Goal: Information Seeking & Learning: Check status

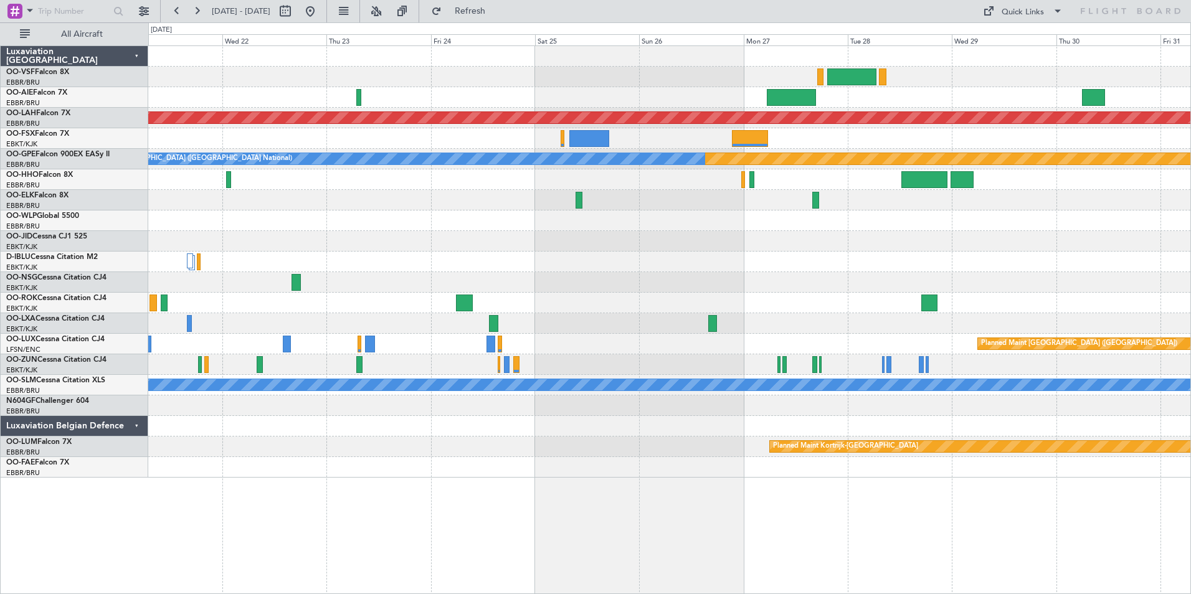
click at [1092, 289] on div "Planned Maint [PERSON_NAME]-[GEOGRAPHIC_DATA][PERSON_NAME] ([GEOGRAPHIC_DATA][P…" at bounding box center [669, 262] width 1042 height 432
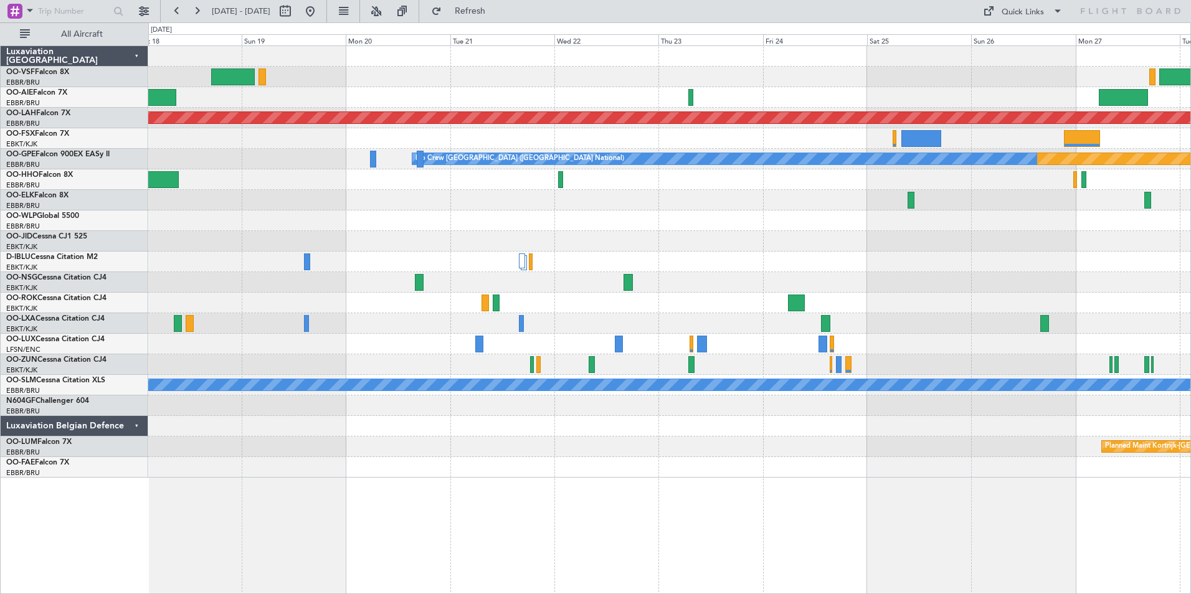
click at [844, 319] on div at bounding box center [669, 323] width 1042 height 21
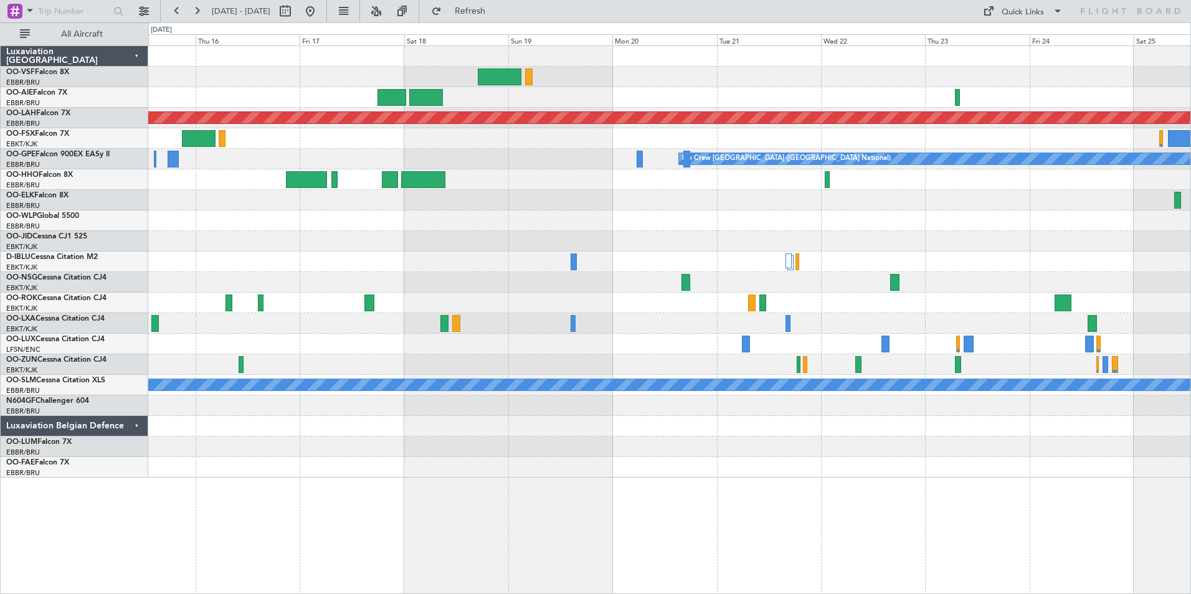
click at [947, 302] on div "Planned Maint [PERSON_NAME]-[GEOGRAPHIC_DATA][PERSON_NAME] ([GEOGRAPHIC_DATA][P…" at bounding box center [669, 262] width 1042 height 432
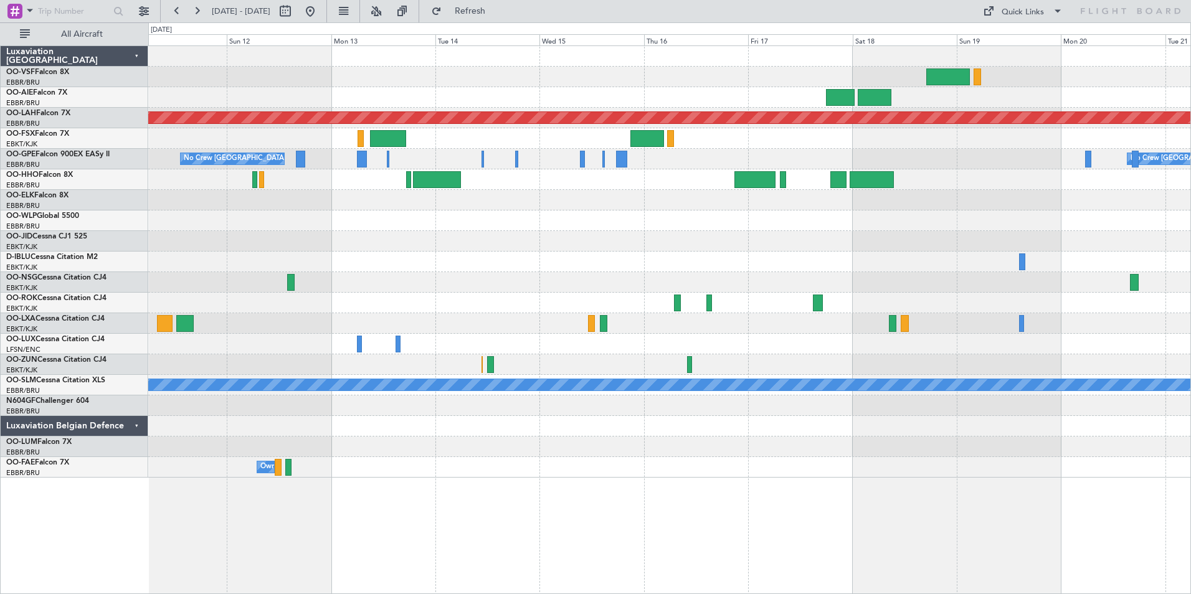
click at [1051, 294] on div at bounding box center [669, 303] width 1042 height 21
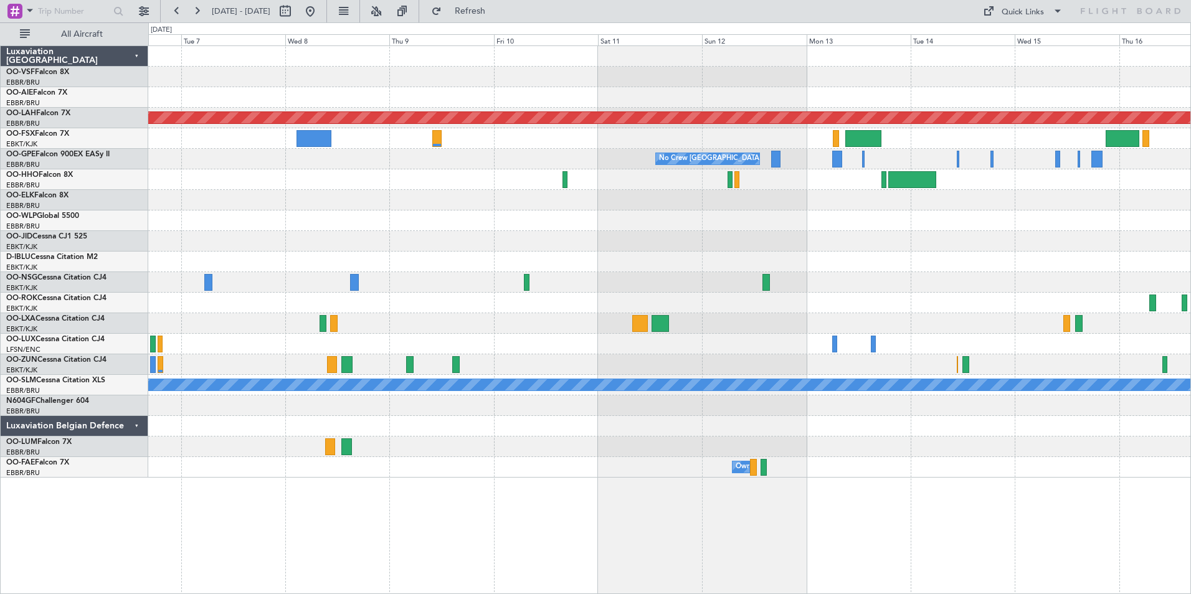
click at [918, 300] on div at bounding box center [669, 303] width 1042 height 21
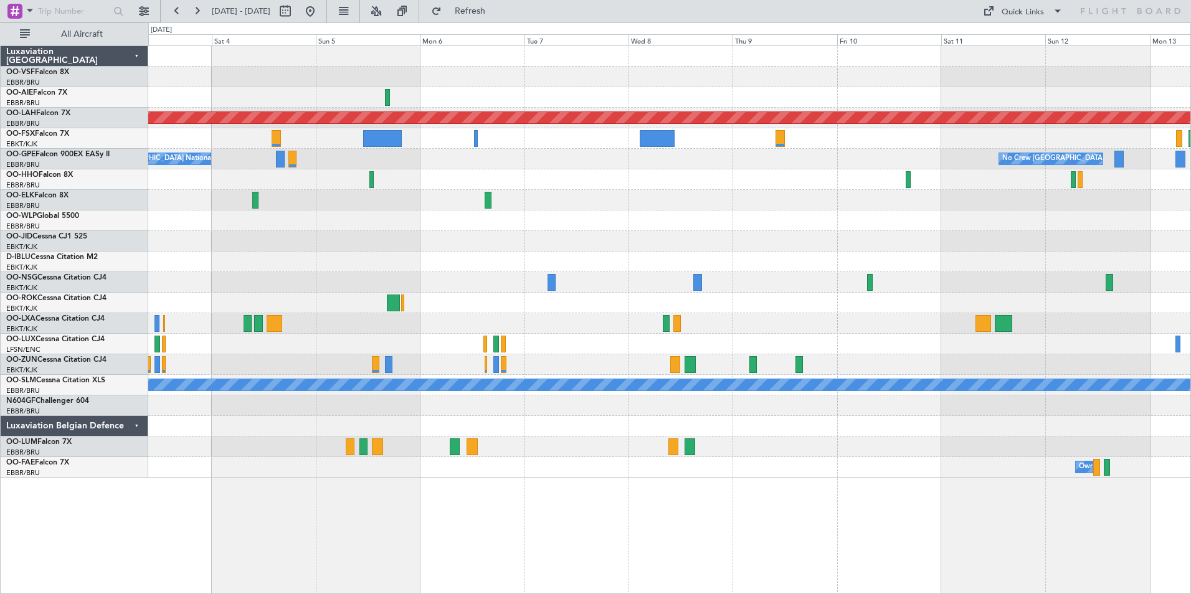
click at [948, 280] on div "Planned Maint [PERSON_NAME]-[GEOGRAPHIC_DATA][PERSON_NAME] ([GEOGRAPHIC_DATA][P…" at bounding box center [669, 262] width 1042 height 432
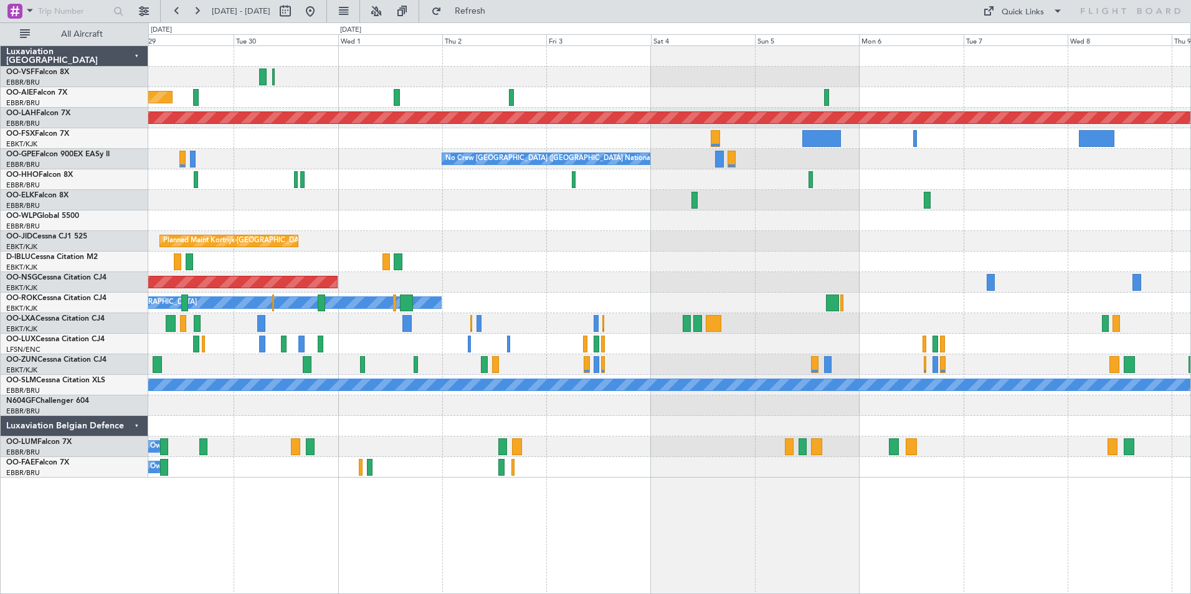
click at [896, 271] on div "Planned Maint [GEOGRAPHIC_DATA] ([GEOGRAPHIC_DATA]) Planned [GEOGRAPHIC_DATA][P…" at bounding box center [669, 262] width 1042 height 432
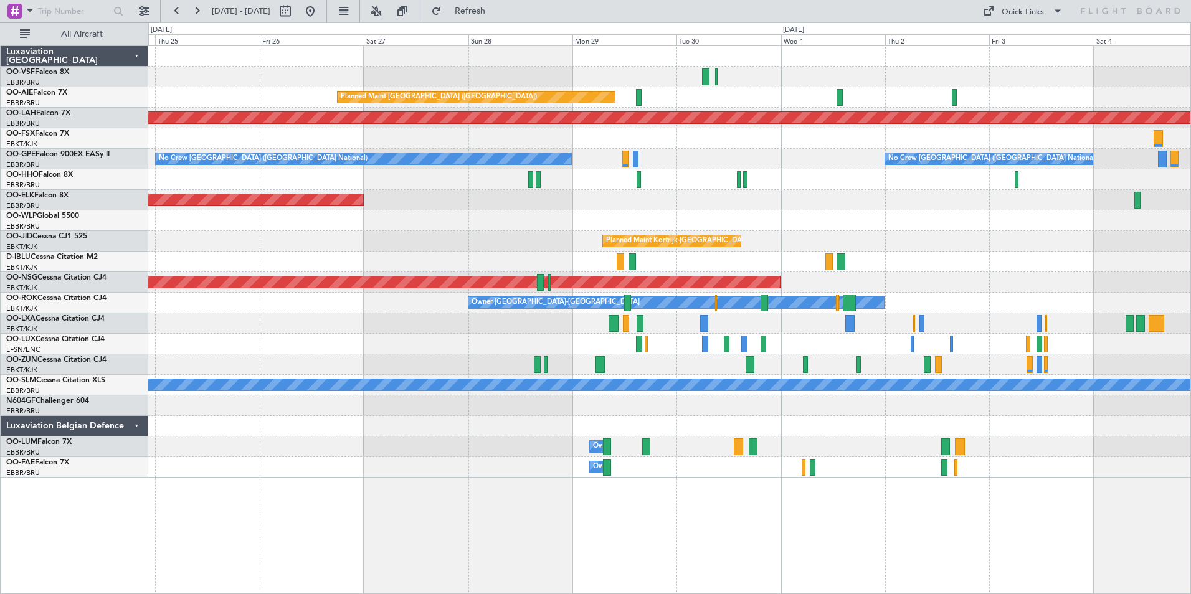
click at [831, 282] on div "Planned Maint [GEOGRAPHIC_DATA] ([GEOGRAPHIC_DATA])" at bounding box center [669, 282] width 1042 height 21
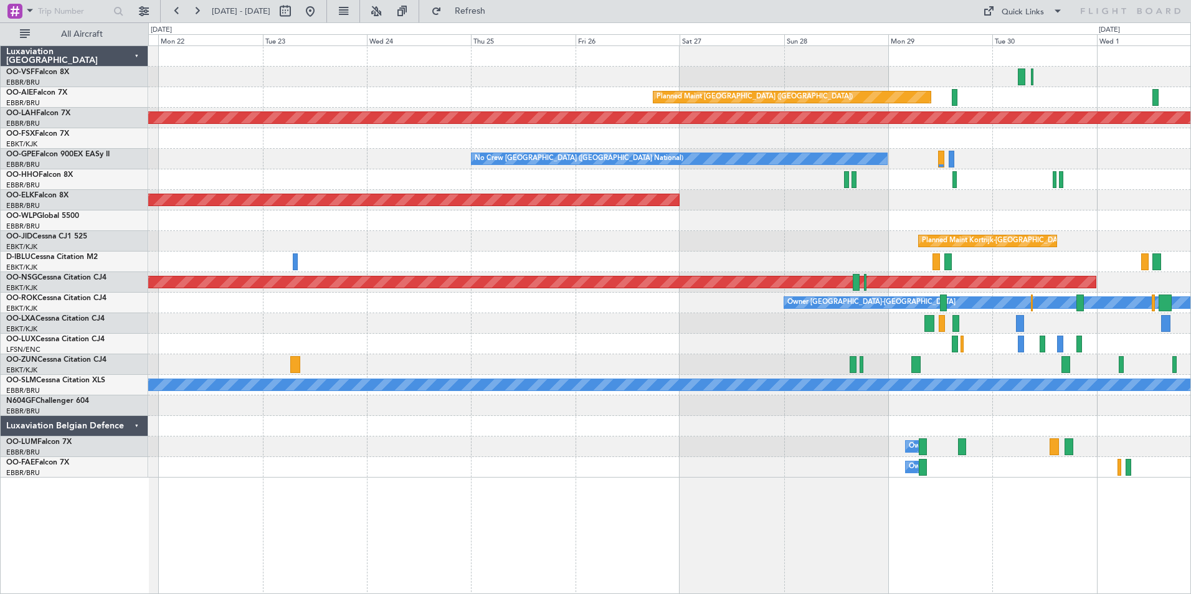
click at [827, 293] on div "Owner [GEOGRAPHIC_DATA]-[GEOGRAPHIC_DATA]" at bounding box center [669, 303] width 1042 height 21
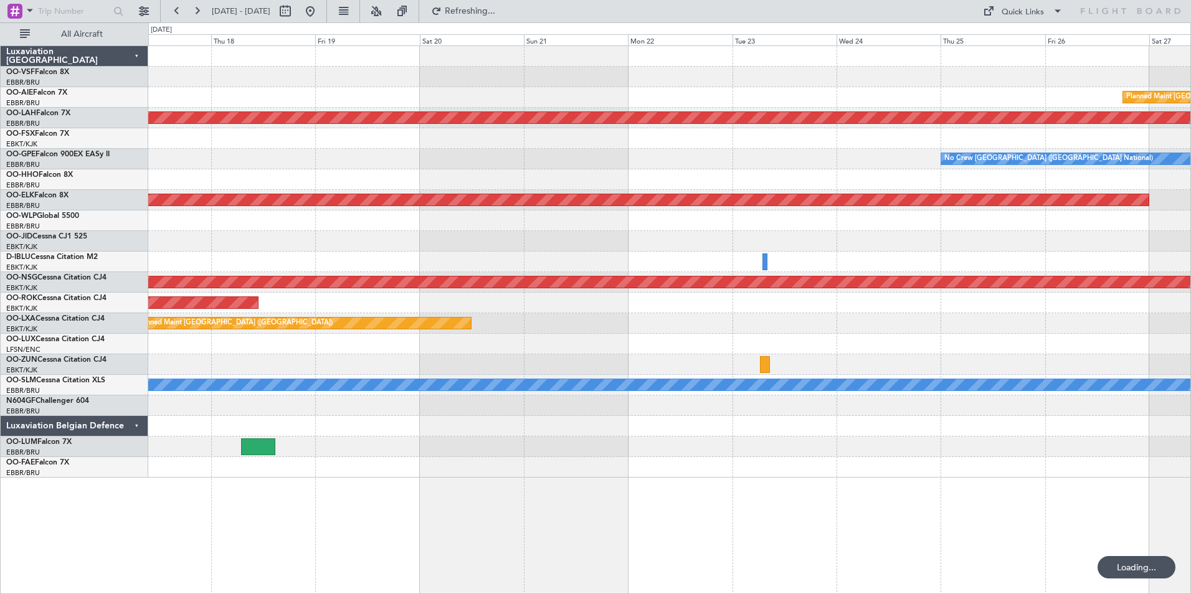
click at [965, 300] on div "Planned Maint [GEOGRAPHIC_DATA] ([GEOGRAPHIC_DATA]) Owner [GEOGRAPHIC_DATA]-[GE…" at bounding box center [669, 303] width 1042 height 21
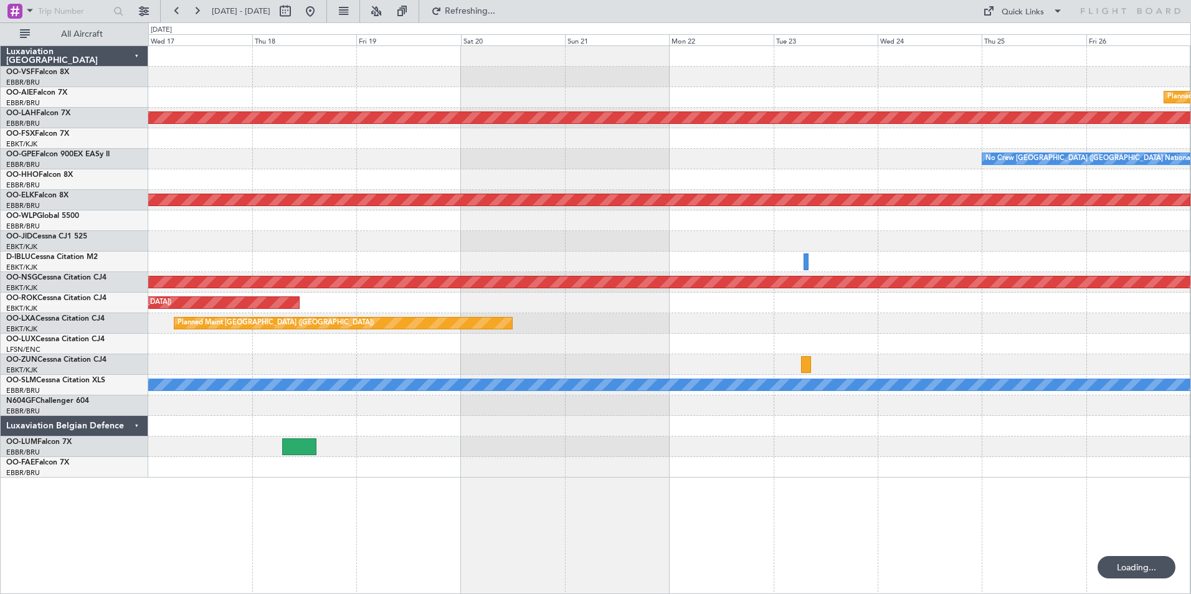
click at [814, 310] on div "Planned Maint [GEOGRAPHIC_DATA] ([GEOGRAPHIC_DATA]) Owner [GEOGRAPHIC_DATA]-[GE…" at bounding box center [669, 303] width 1042 height 21
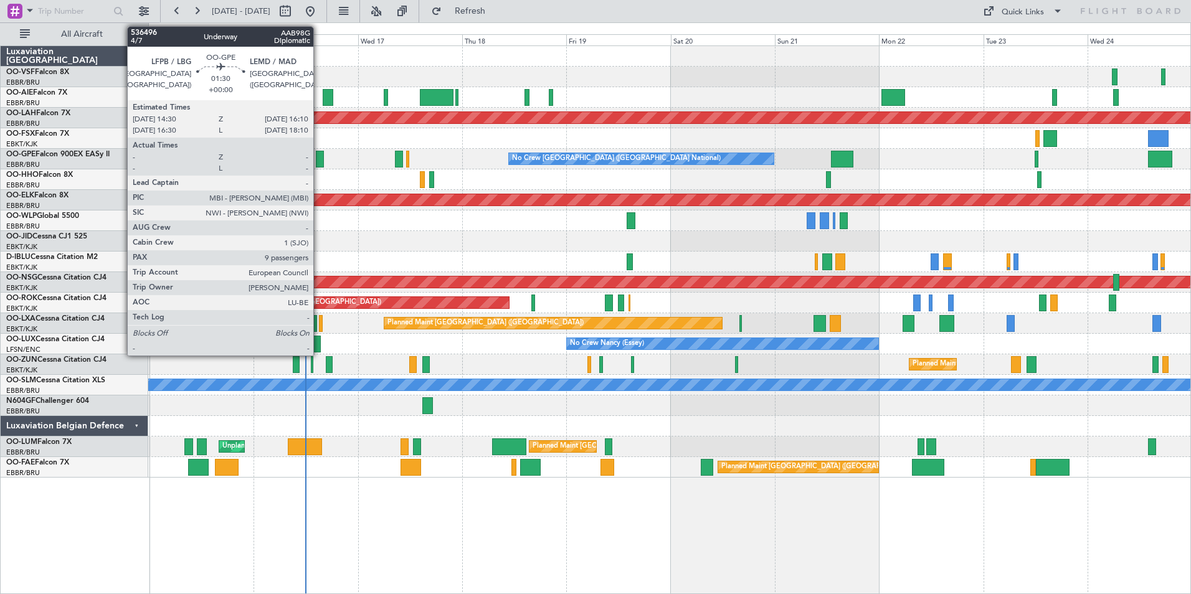
click at [319, 158] on div at bounding box center [319, 159] width 7 height 17
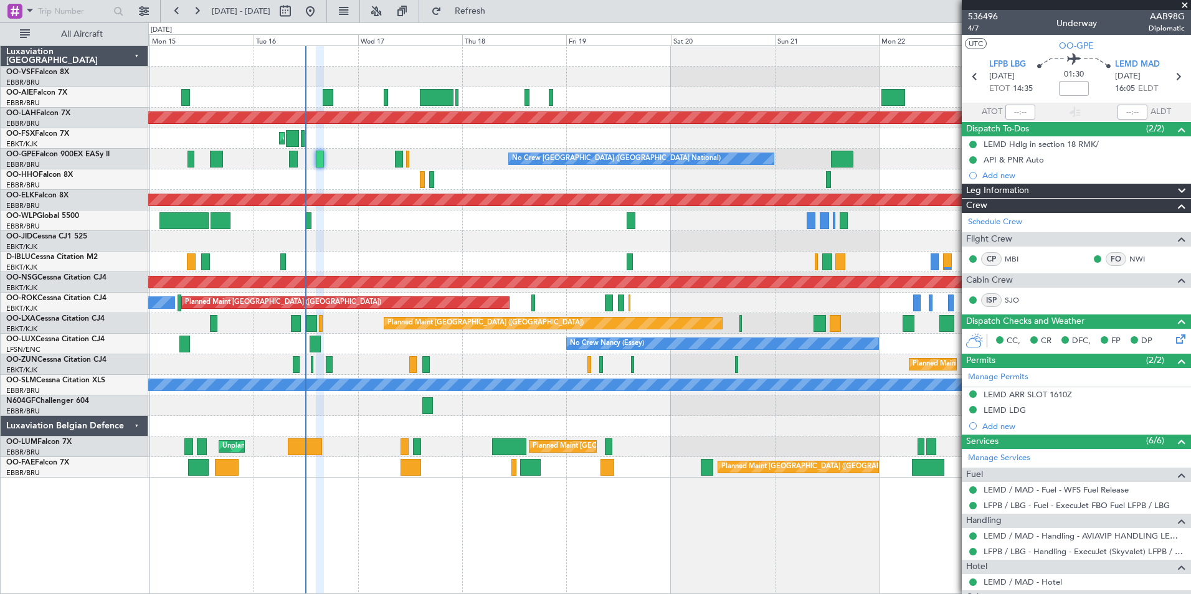
click at [1186, 6] on span at bounding box center [1185, 5] width 12 height 11
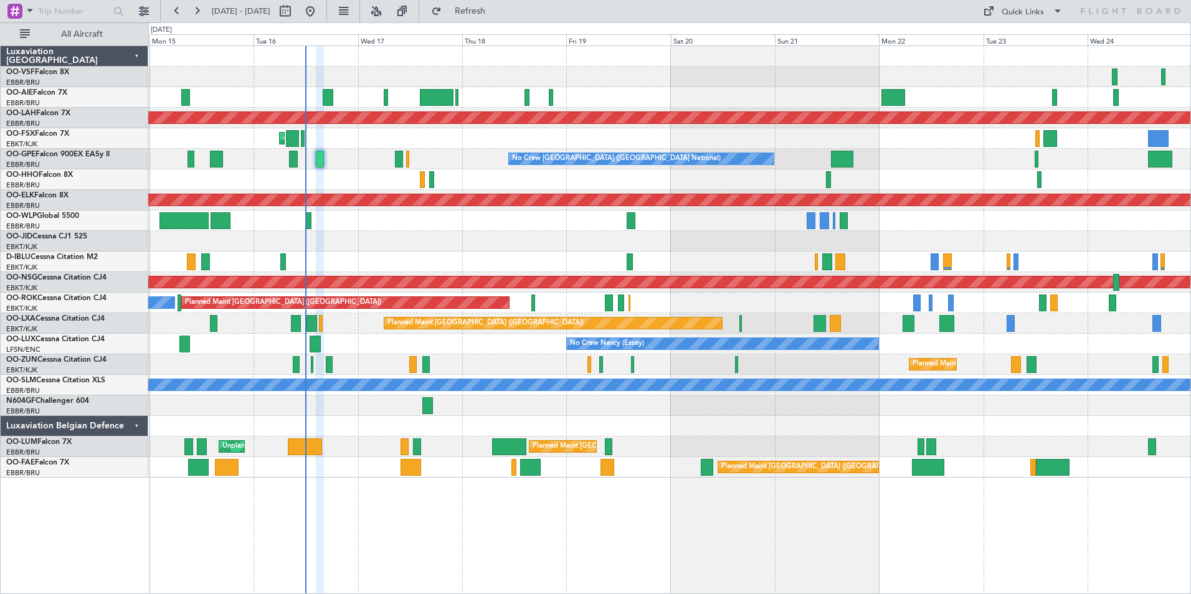
type input "0"
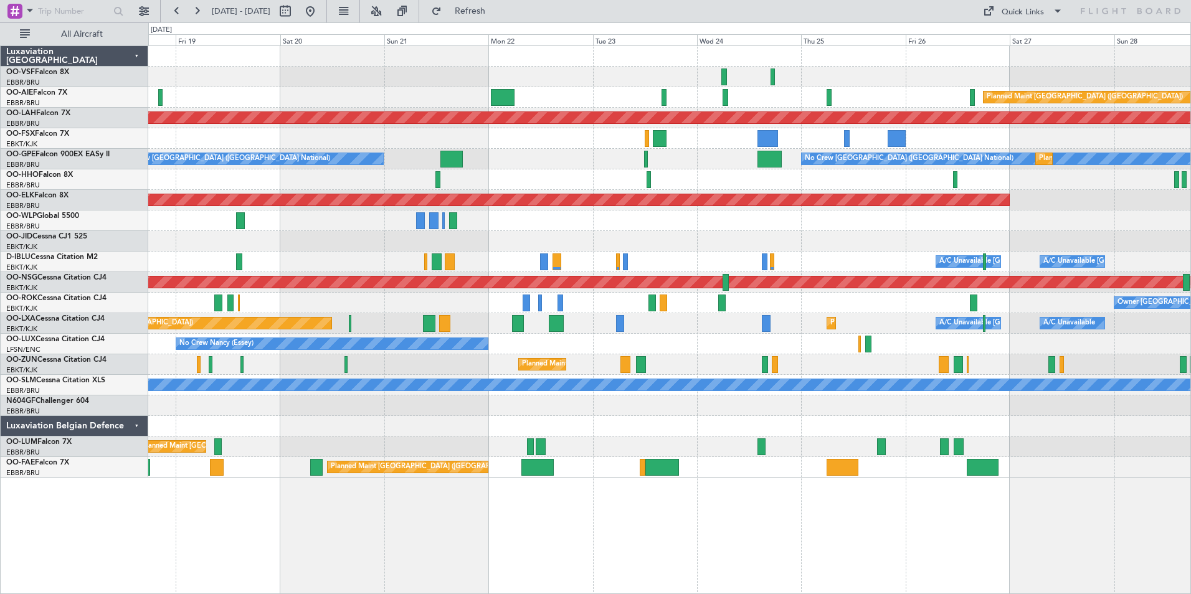
click at [490, 160] on div "No Crew [GEOGRAPHIC_DATA] ([GEOGRAPHIC_DATA] National) No Crew [GEOGRAPHIC_DATA…" at bounding box center [669, 159] width 1042 height 21
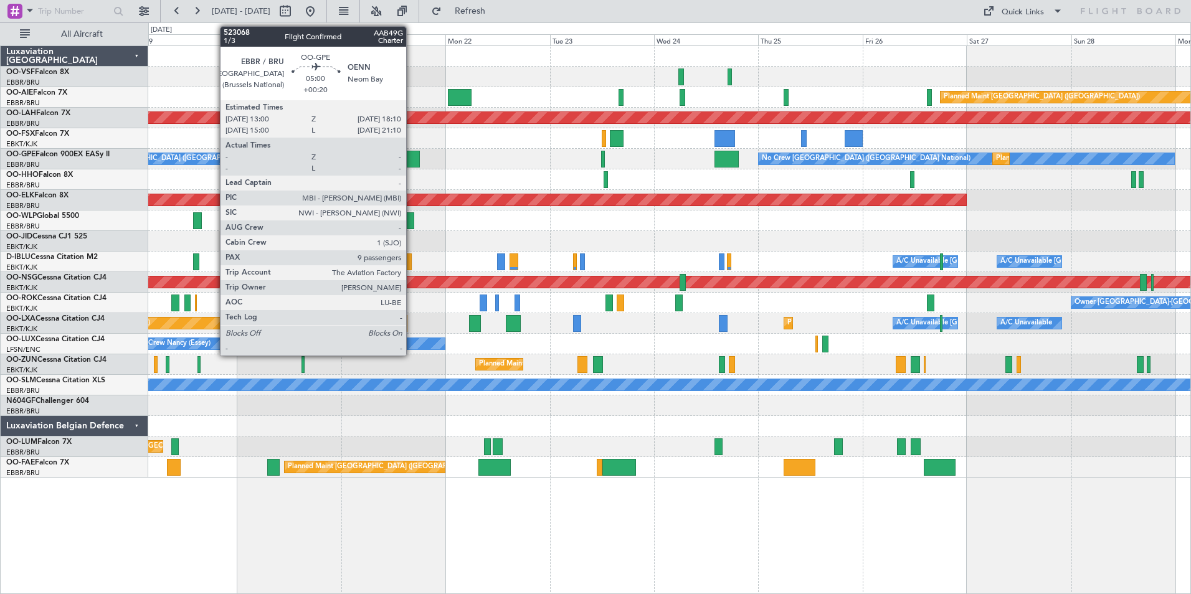
click at [412, 155] on div at bounding box center [409, 159] width 23 height 17
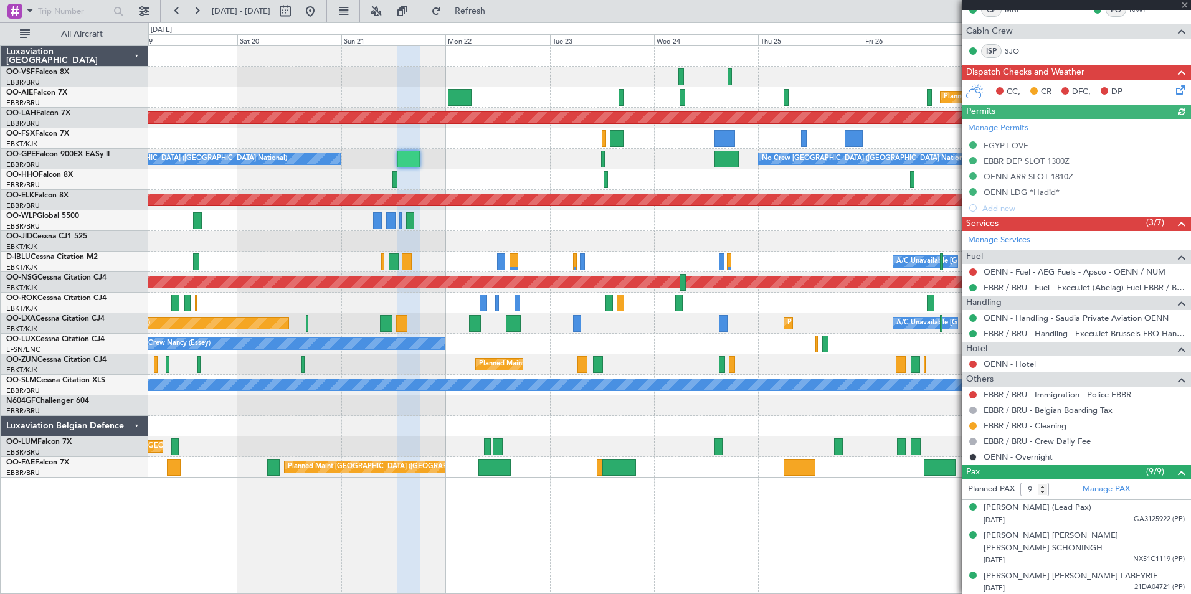
scroll to position [407, 0]
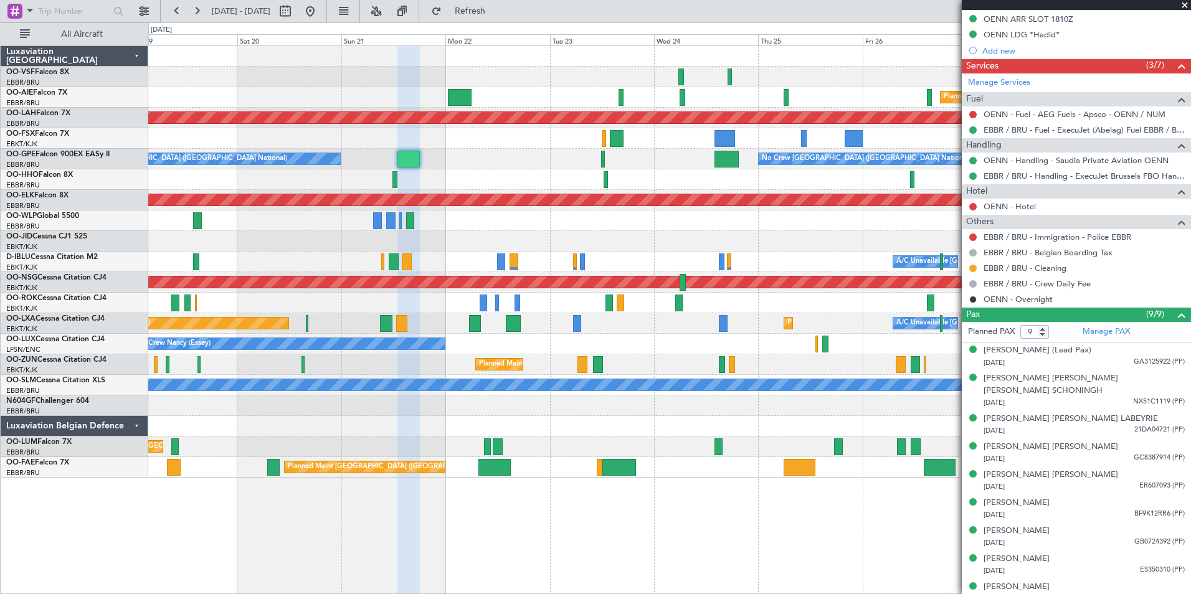
click at [1185, 2] on span at bounding box center [1185, 5] width 12 height 11
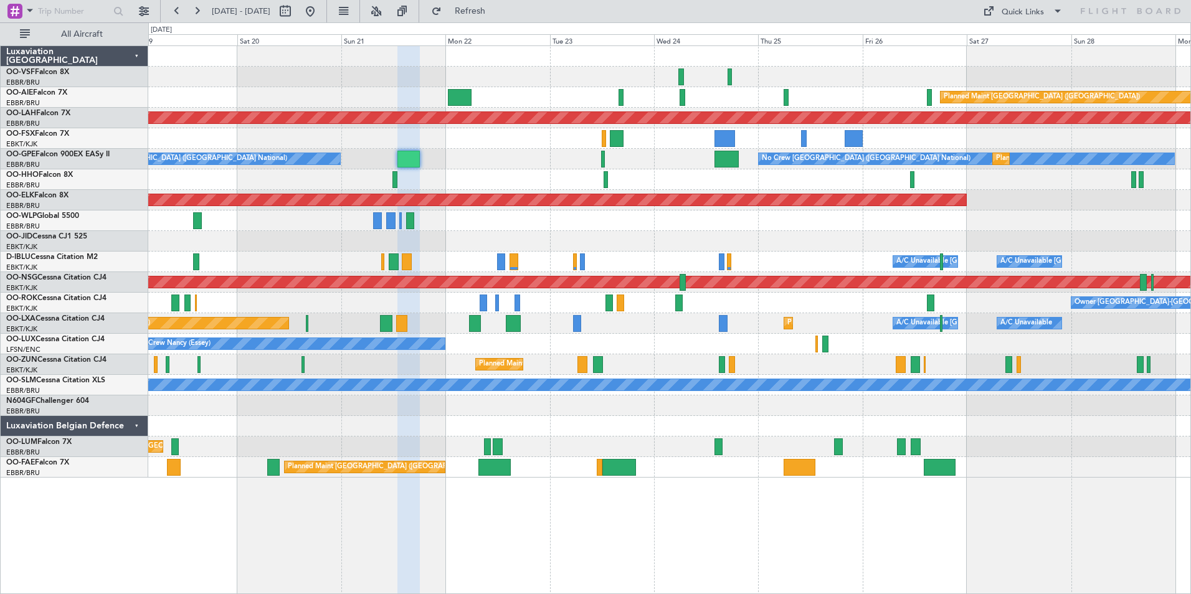
type input "0"
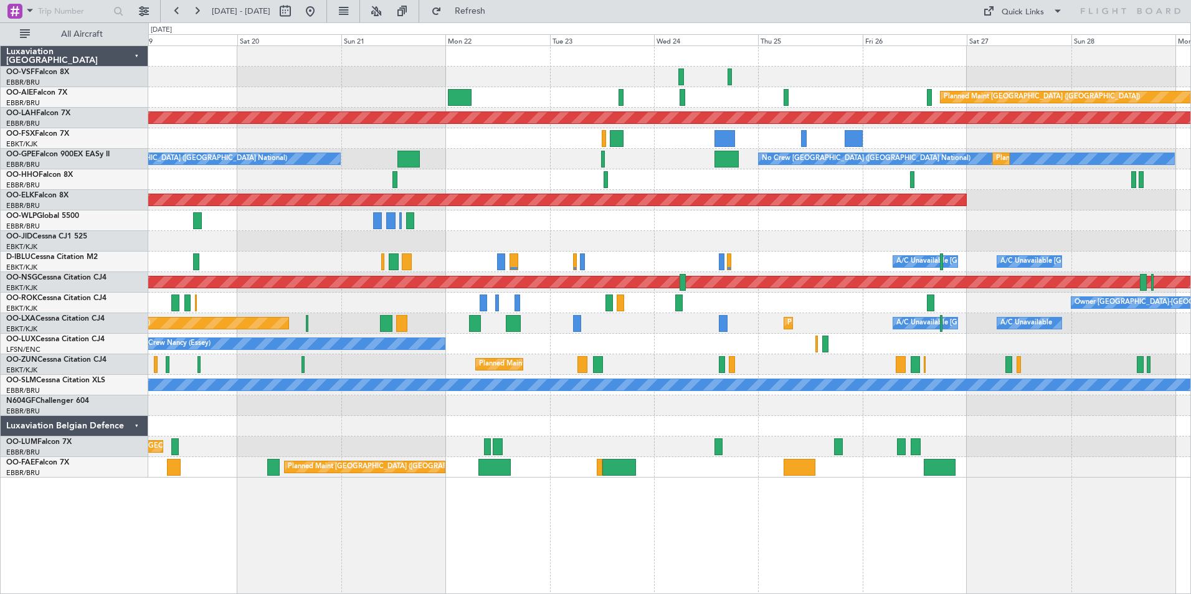
scroll to position [0, 0]
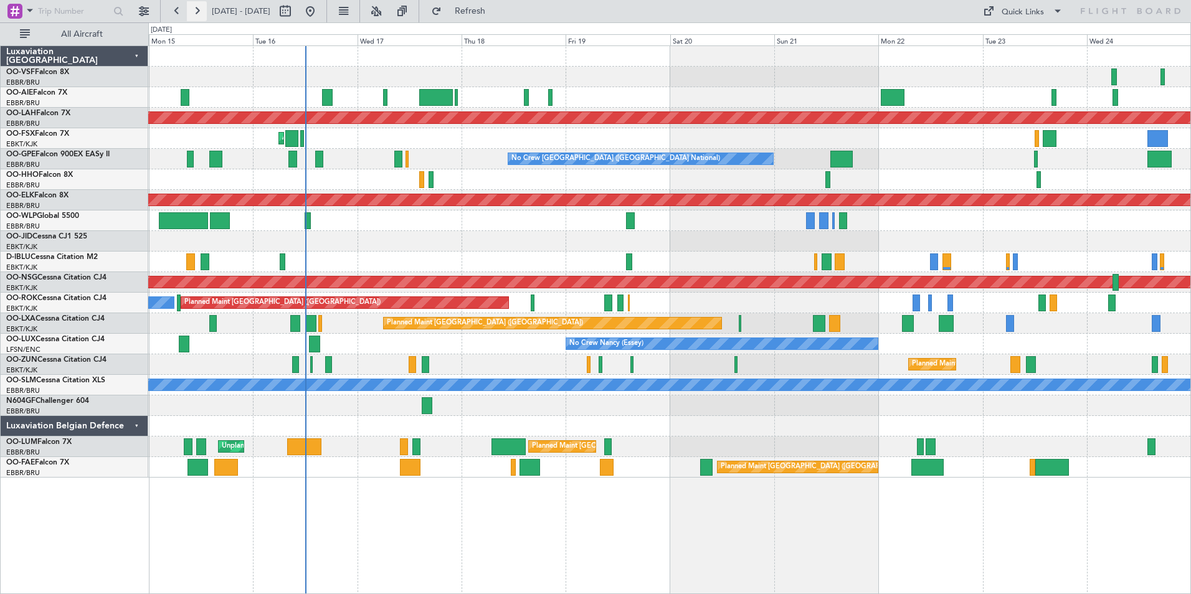
click at [198, 9] on button at bounding box center [197, 11] width 20 height 20
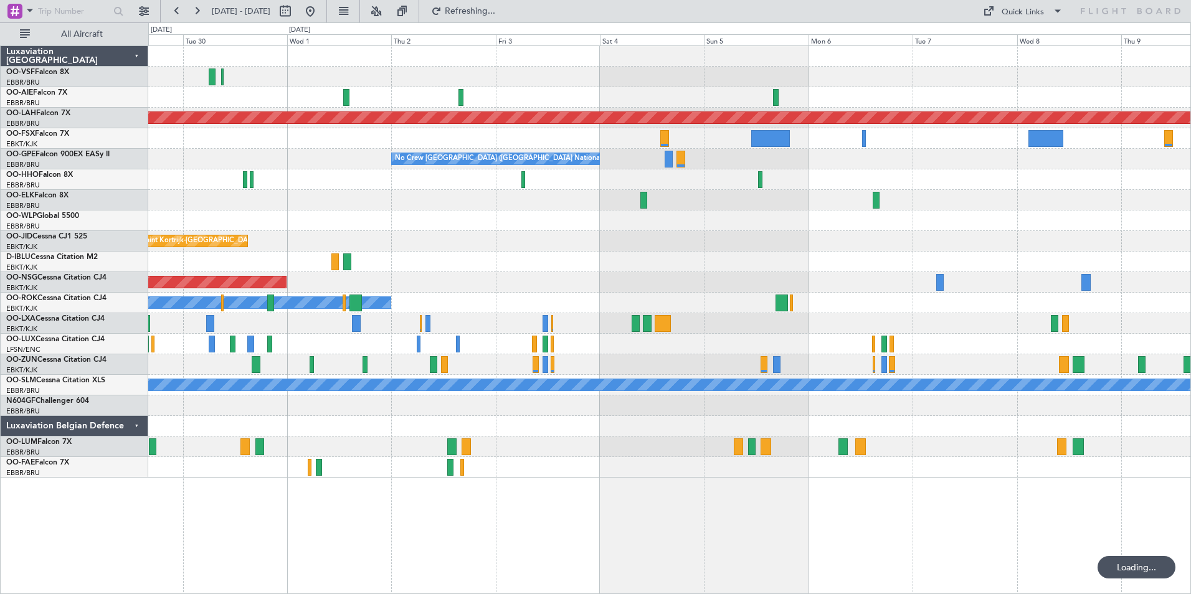
click at [632, 439] on div "Owner Melsbroek Air Base" at bounding box center [669, 447] width 1042 height 21
